Goal: Task Accomplishment & Management: Manage account settings

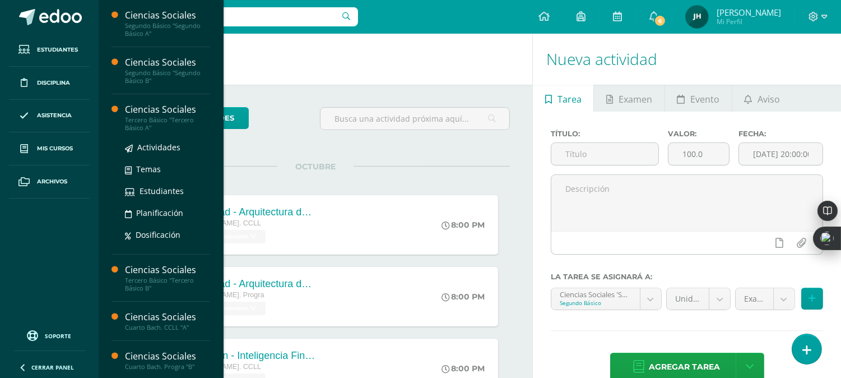
click at [147, 127] on div "Tercero Básico "Tercero Básico A"" at bounding box center [167, 124] width 85 height 16
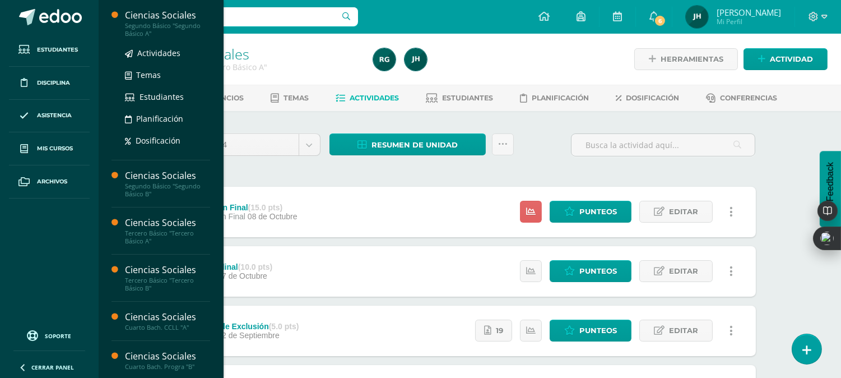
click at [132, 27] on div "Segundo Básico "Segundo Básico A"" at bounding box center [167, 30] width 85 height 16
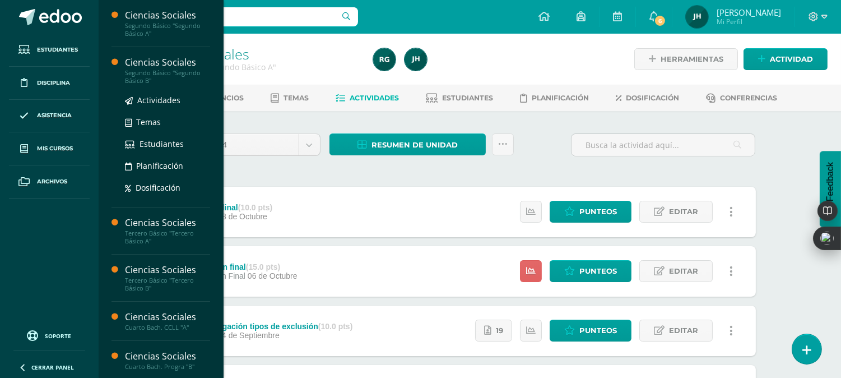
click at [157, 71] on div "Segundo Básico "Segundo Básico B"" at bounding box center [167, 77] width 85 height 16
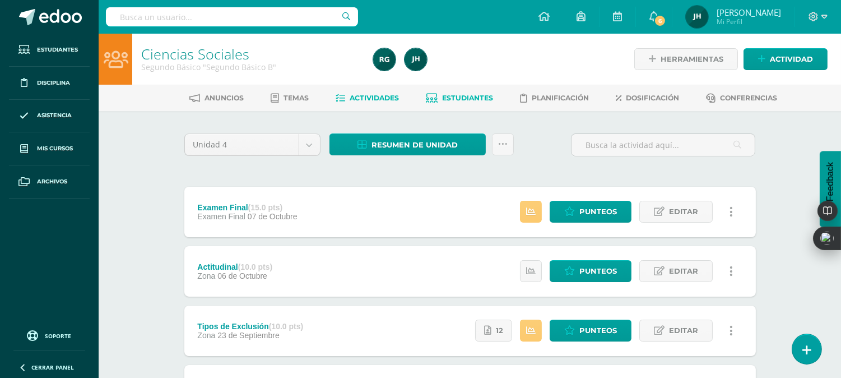
click at [456, 96] on span "Estudiantes" at bounding box center [467, 98] width 51 height 8
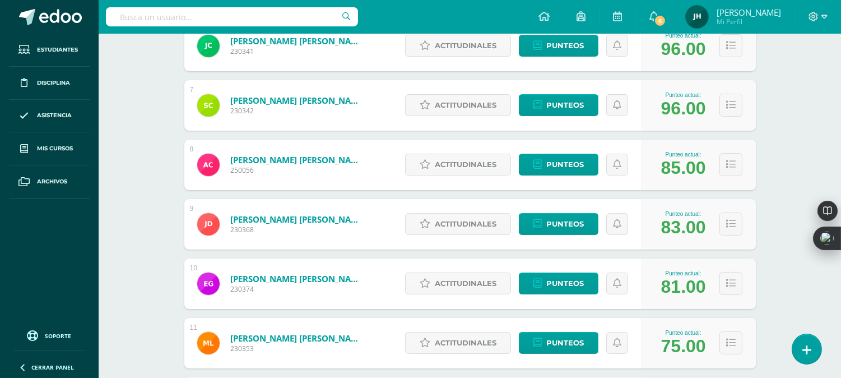
scroll to position [769, 0]
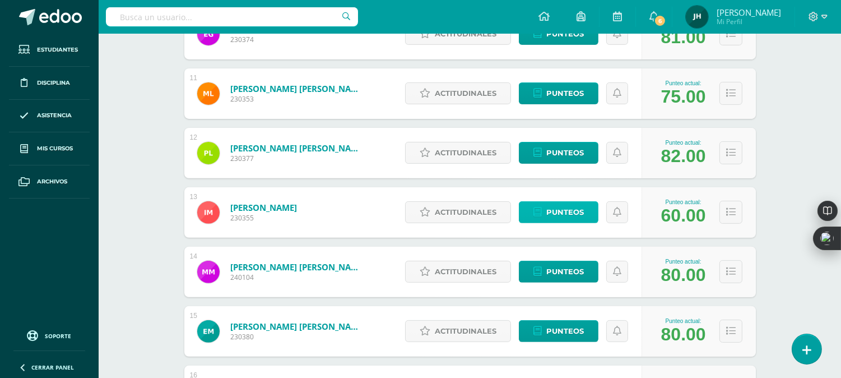
click at [557, 219] on span "Punteos" at bounding box center [565, 212] width 38 height 21
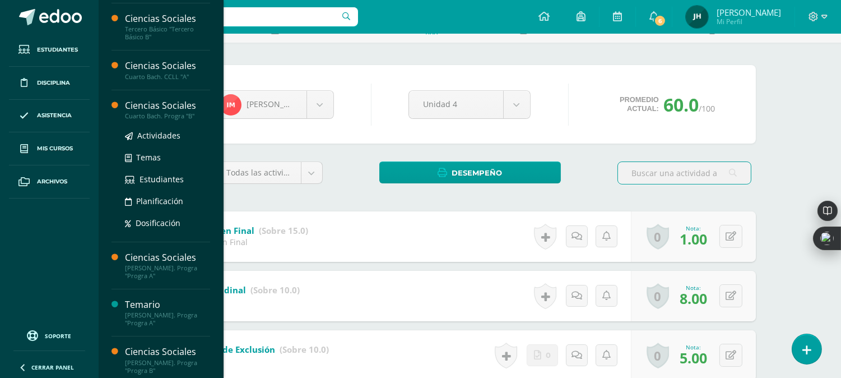
scroll to position [124, 0]
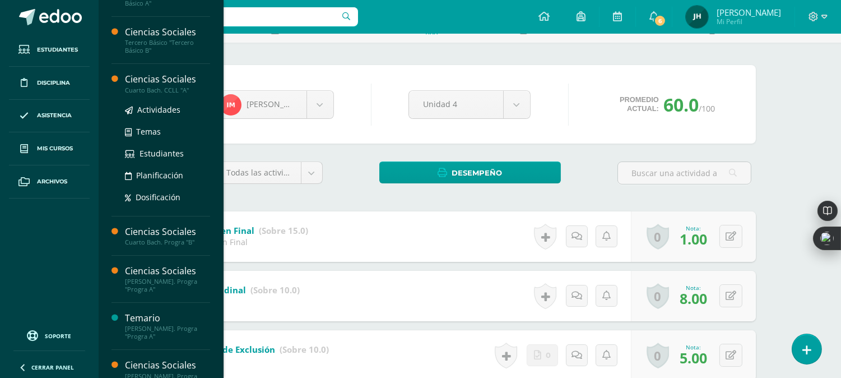
click at [167, 86] on div "Cuarto Bach. CCLL "A"" at bounding box center [167, 90] width 85 height 8
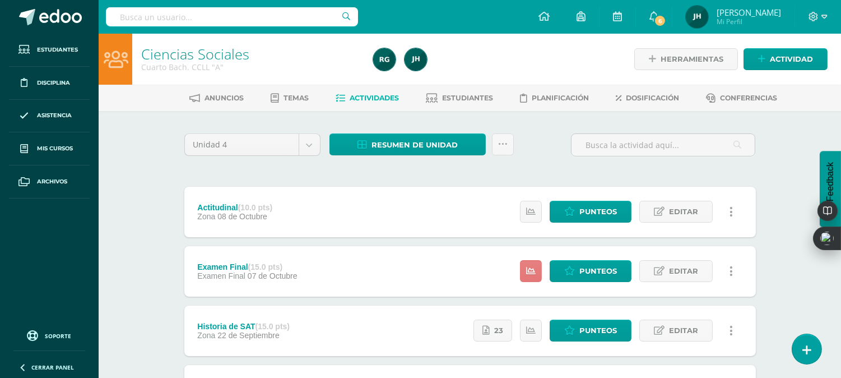
click at [527, 260] on link at bounding box center [531, 271] width 22 height 22
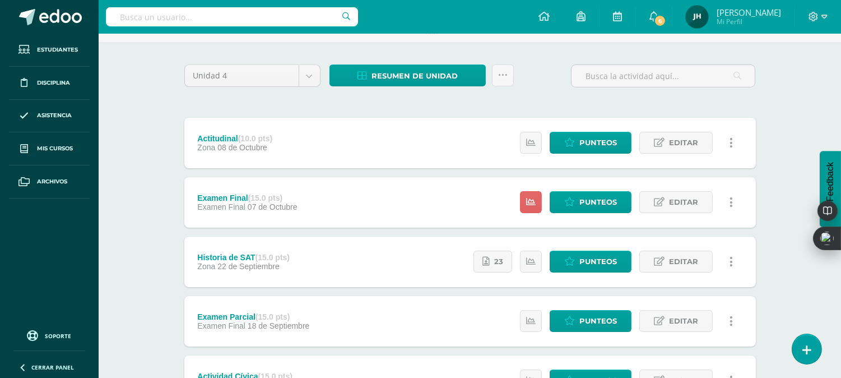
scroll to position [40, 0]
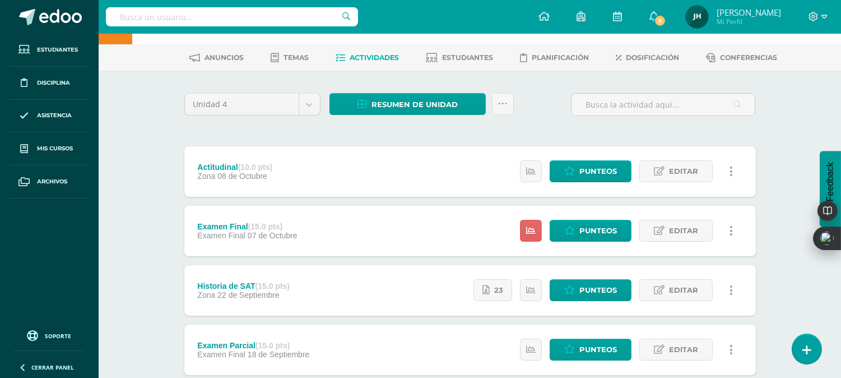
click at [348, 150] on div "Actitudinal (10.0 pts) Zona 08 de Octubre Estatus de Actividad: 0 Estudiantes s…" at bounding box center [470, 171] width 572 height 50
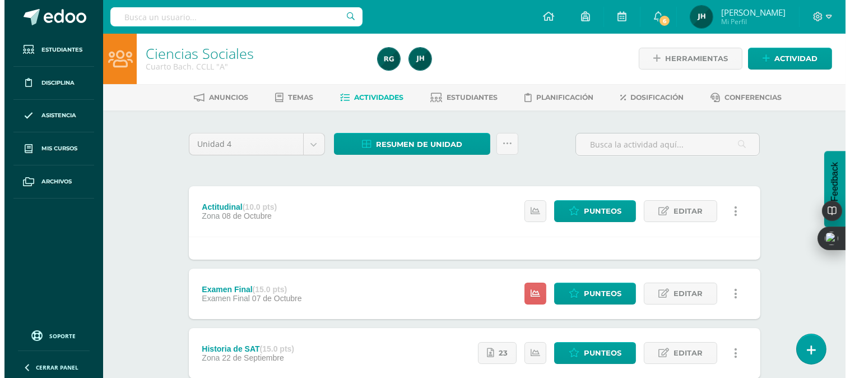
scroll to position [0, 0]
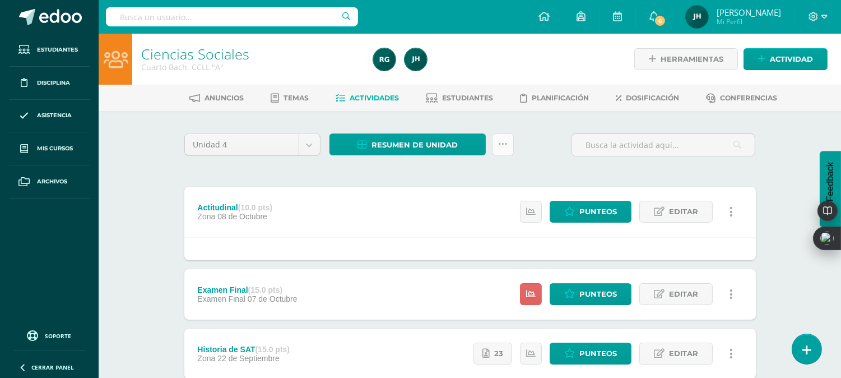
click at [502, 152] on link at bounding box center [503, 144] width 22 height 22
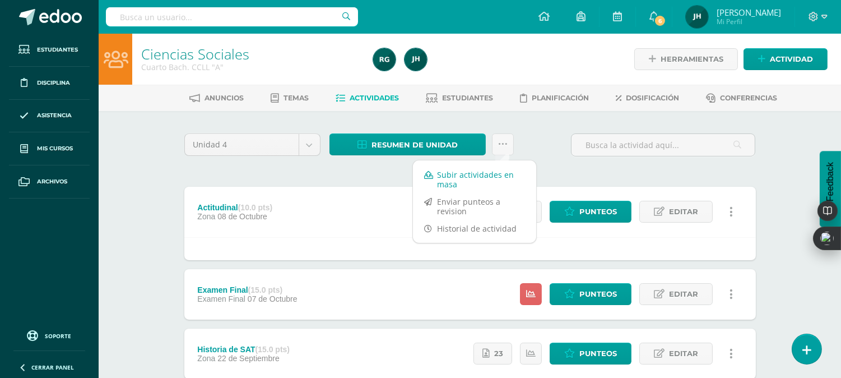
click at [440, 177] on link "Subir actividades en masa" at bounding box center [474, 179] width 123 height 27
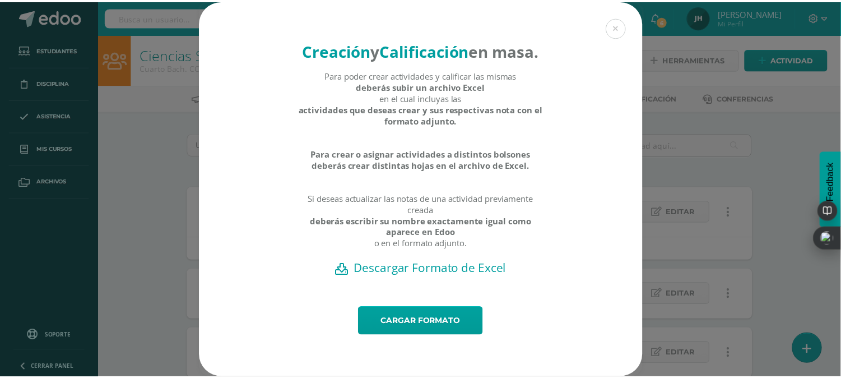
scroll to position [21, 0]
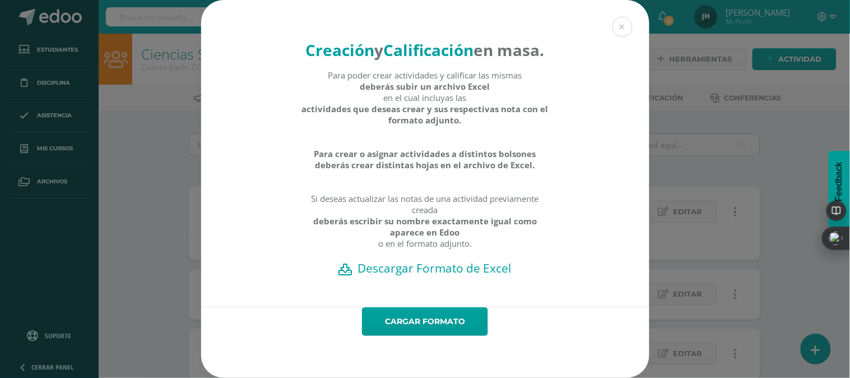
click at [430, 265] on h2 "Descargar Formato de Excel" at bounding box center [425, 268] width 409 height 16
click at [169, 216] on div "Creación y Calificación en masa. Para poder crear actividades y calificar las m…" at bounding box center [424, 189] width 841 height 378
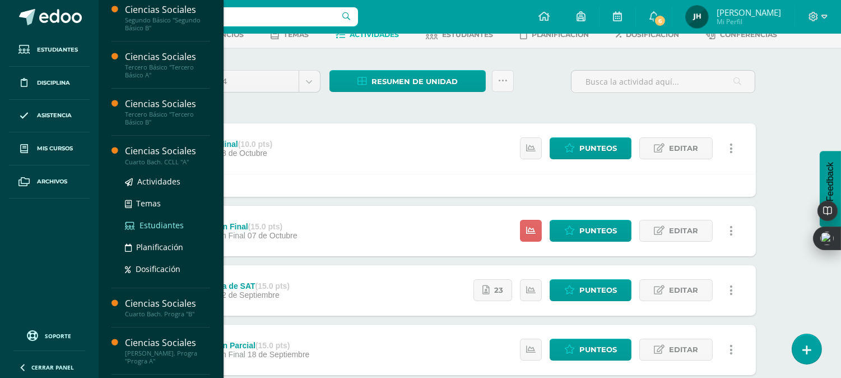
scroll to position [124, 0]
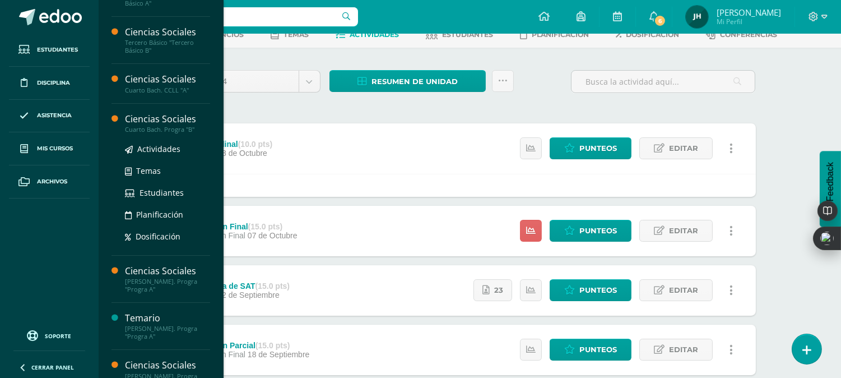
click at [175, 131] on div "Cuarto Bach. Progra "B"" at bounding box center [167, 130] width 85 height 8
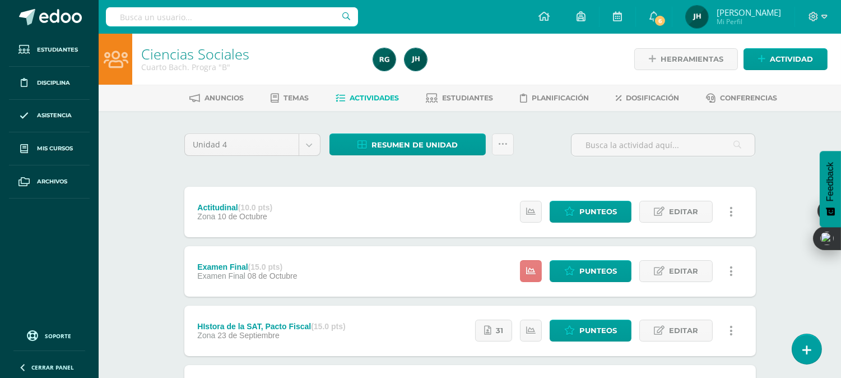
click at [533, 273] on icon at bounding box center [531, 271] width 10 height 10
